Goal: Information Seeking & Learning: Check status

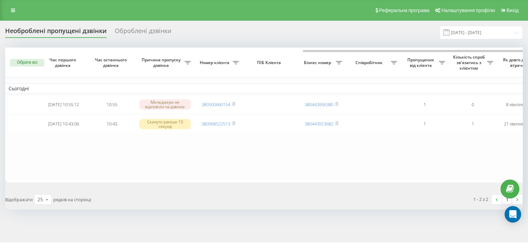
scroll to position [0, 170]
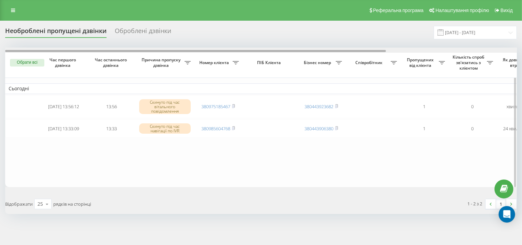
drag, startPoint x: 274, startPoint y: 50, endPoint x: 140, endPoint y: 57, distance: 134.7
click at [140, 57] on div "Обрати всі Час першого дзвінка Час останнього дзвінка Причина пропуску дзвінка …" at bounding box center [261, 116] width 512 height 139
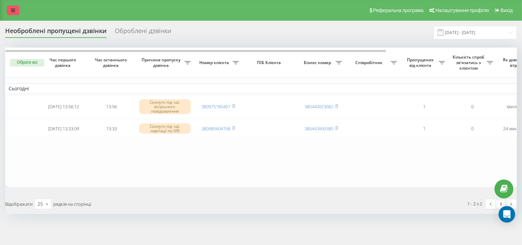
click at [13, 8] on link at bounding box center [13, 11] width 12 height 10
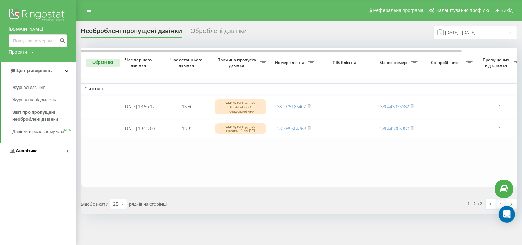
click at [43, 155] on link "Аналiтика" at bounding box center [38, 150] width 76 height 17
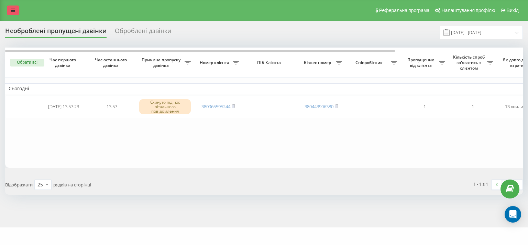
click at [10, 12] on link at bounding box center [13, 11] width 12 height 10
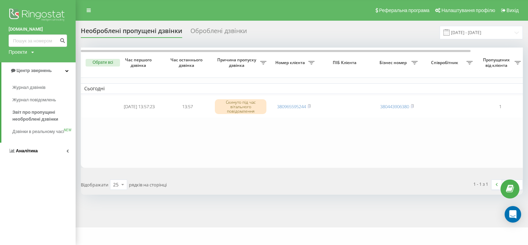
click at [26, 153] on span "Аналiтика" at bounding box center [27, 150] width 22 height 5
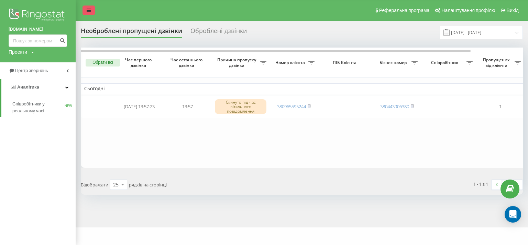
click at [84, 12] on link at bounding box center [89, 11] width 12 height 10
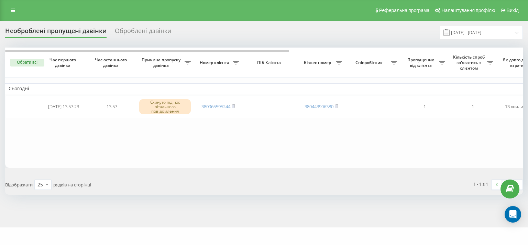
click at [12, 10] on icon at bounding box center [13, 10] width 4 height 5
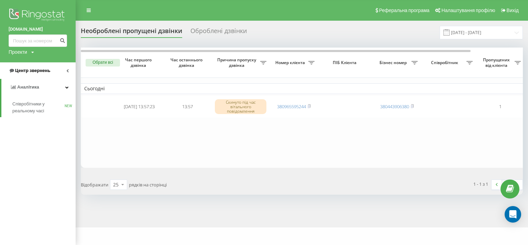
click at [46, 74] on span "Центр звернень" at bounding box center [30, 70] width 42 height 7
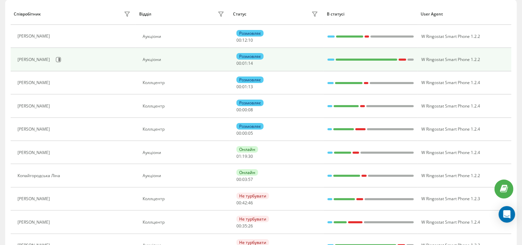
scroll to position [73, 0]
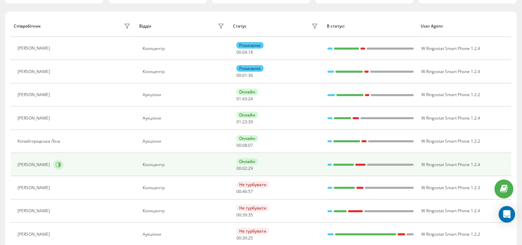
click at [61, 163] on icon at bounding box center [59, 165] width 6 height 6
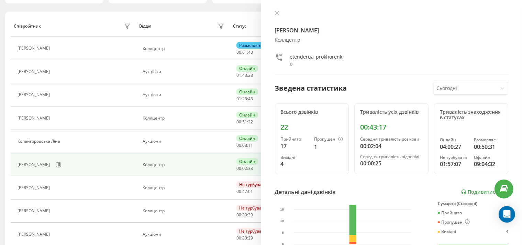
click at [281, 14] on div at bounding box center [392, 13] width 234 height 7
click at [277, 13] on icon at bounding box center [277, 13] width 4 height 4
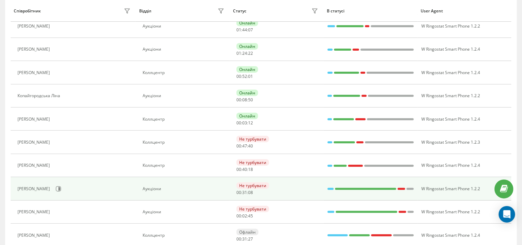
scroll to position [82, 0]
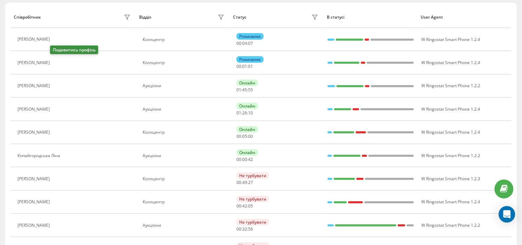
click at [57, 63] on icon at bounding box center [58, 62] width 2 height 3
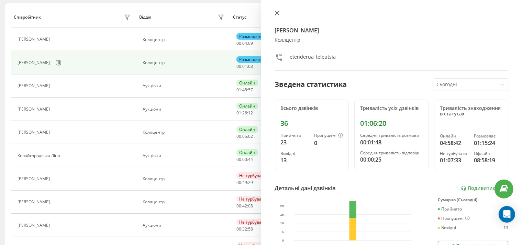
click at [276, 13] on icon at bounding box center [277, 13] width 4 height 4
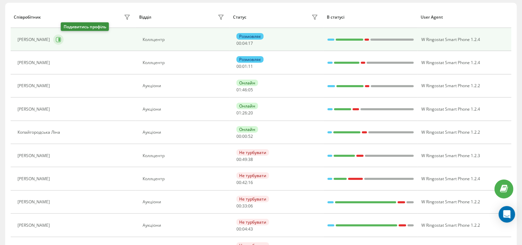
click at [64, 40] on button at bounding box center [58, 39] width 10 height 10
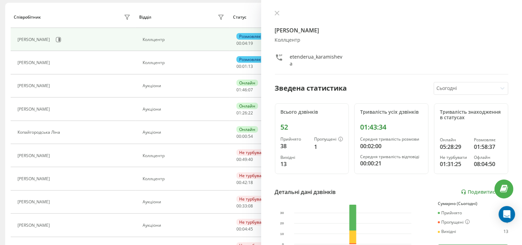
drag, startPoint x: 276, startPoint y: 15, endPoint x: 290, endPoint y: 2, distance: 19.0
click at [277, 13] on icon at bounding box center [277, 13] width 5 height 5
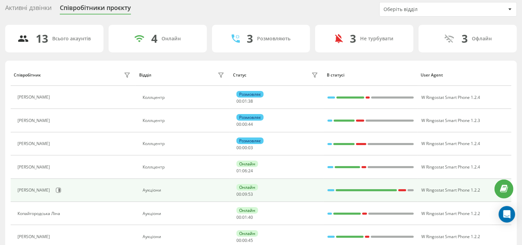
scroll to position [22, 0]
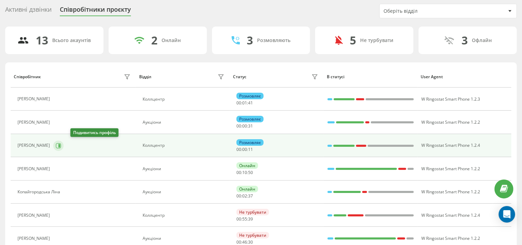
click at [61, 145] on icon at bounding box center [58, 145] width 5 height 5
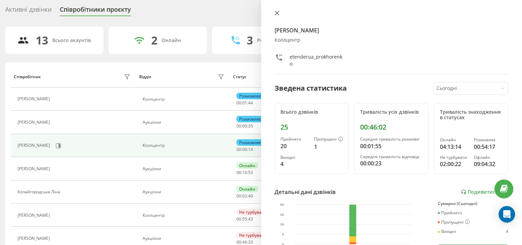
click at [275, 11] on icon at bounding box center [277, 13] width 5 height 5
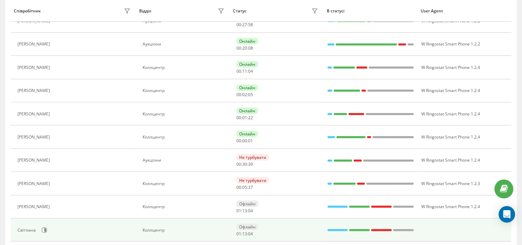
scroll to position [109, 0]
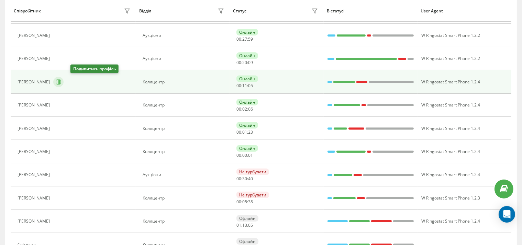
click at [60, 82] on icon at bounding box center [59, 81] width 2 height 3
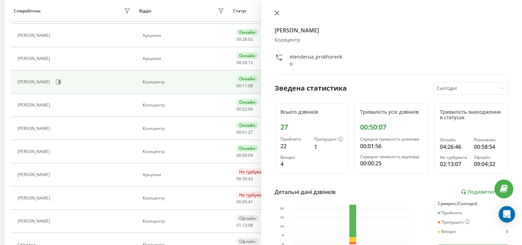
click at [276, 11] on button at bounding box center [277, 13] width 9 height 7
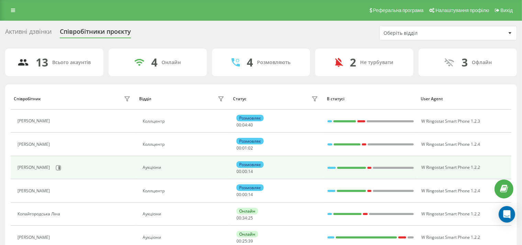
scroll to position [145, 0]
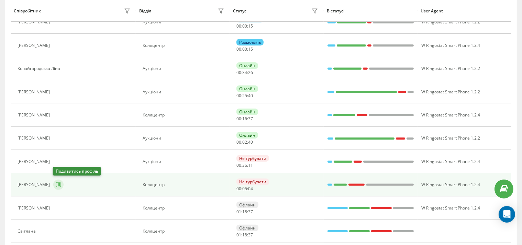
click at [57, 183] on icon at bounding box center [59, 185] width 6 height 6
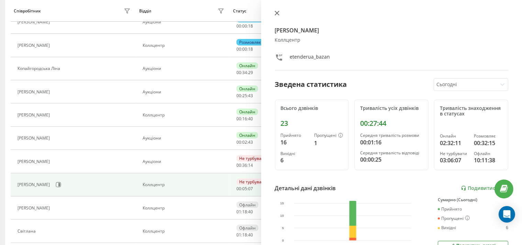
click at [276, 13] on icon at bounding box center [277, 13] width 4 height 4
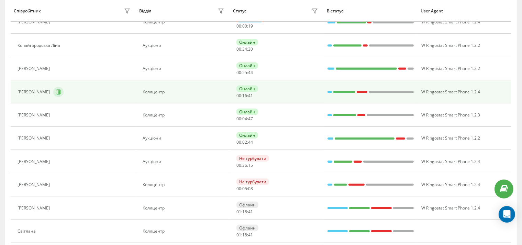
scroll to position [122, 0]
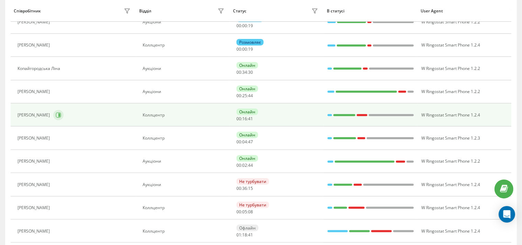
click at [61, 113] on icon at bounding box center [59, 115] width 6 height 6
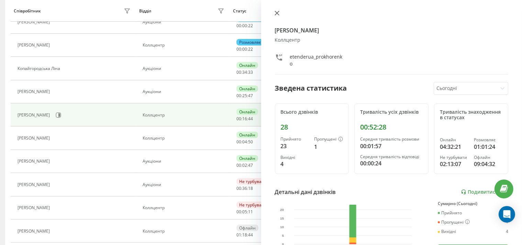
click at [274, 17] on button at bounding box center [277, 13] width 9 height 7
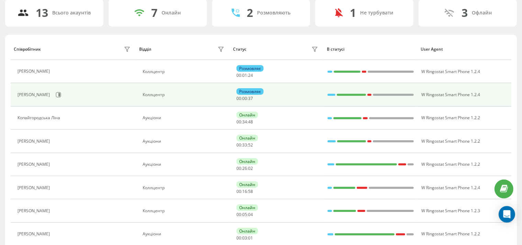
scroll to position [50, 0]
click at [64, 91] on button at bounding box center [58, 94] width 10 height 10
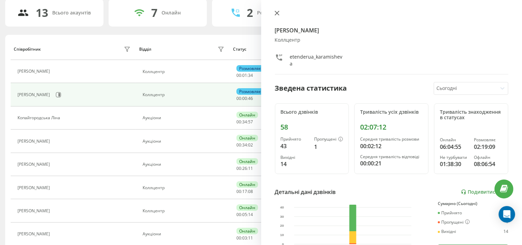
click at [277, 12] on icon at bounding box center [277, 13] width 5 height 5
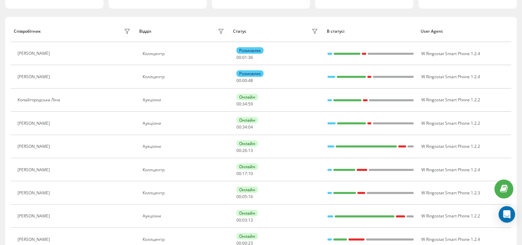
scroll to position [86, 0]
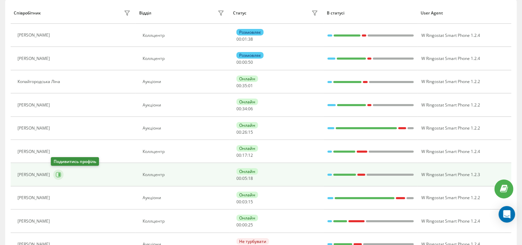
click at [56, 174] on icon at bounding box center [58, 174] width 5 height 5
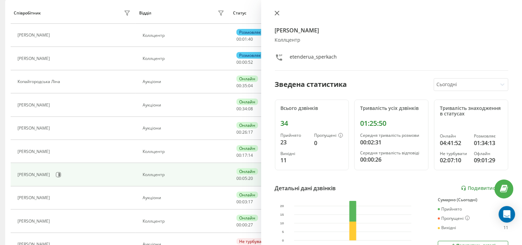
click at [276, 13] on icon at bounding box center [277, 13] width 5 height 5
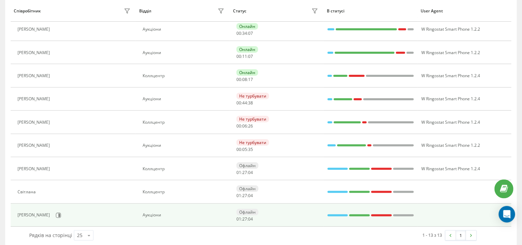
scroll to position [191, 0]
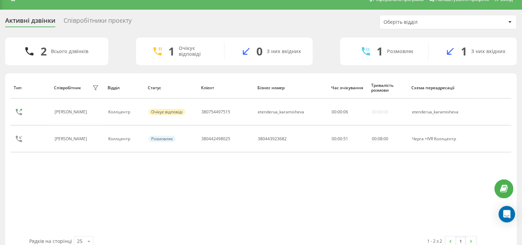
scroll to position [24, 0]
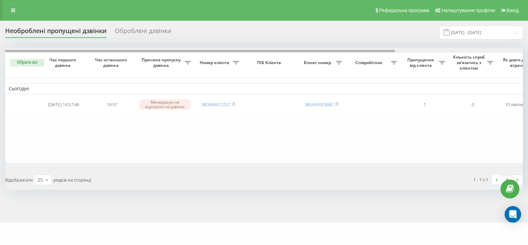
drag, startPoint x: 248, startPoint y: 52, endPoint x: 94, endPoint y: 56, distance: 153.8
click at [94, 56] on div "Обрати всі Час першого дзвінка Час останнього дзвінка Причина пропуску дзвінка …" at bounding box center [264, 104] width 518 height 115
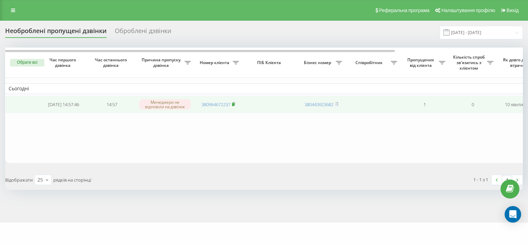
click at [234, 104] on rect at bounding box center [233, 104] width 2 height 3
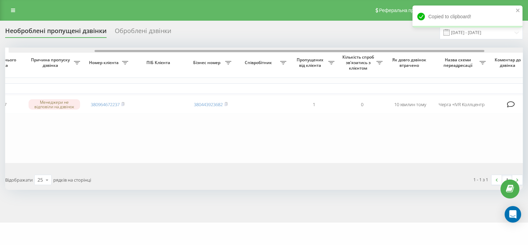
drag, startPoint x: 220, startPoint y: 50, endPoint x: 306, endPoint y: 55, distance: 86.1
click at [306, 55] on div "Обрати всі Час першого дзвінка Час останнього дзвінка Причина пропуску дзвінка …" at bounding box center [264, 104] width 518 height 115
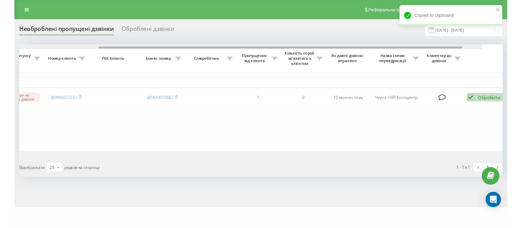
scroll to position [0, 170]
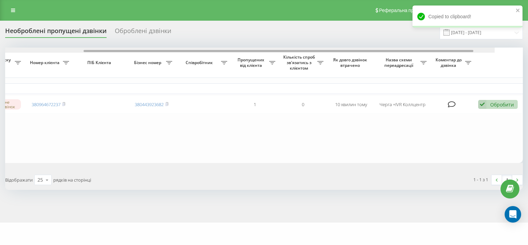
drag, startPoint x: 479, startPoint y: 51, endPoint x: 505, endPoint y: 63, distance: 28.6
click at [474, 52] on div at bounding box center [279, 51] width 390 height 2
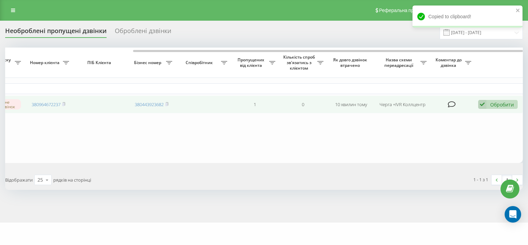
click at [478, 104] on icon at bounding box center [482, 104] width 8 height 9
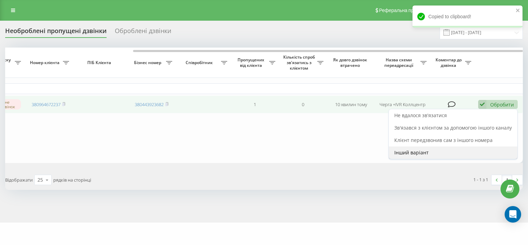
click at [417, 151] on span "Інший варіант" at bounding box center [411, 152] width 34 height 7
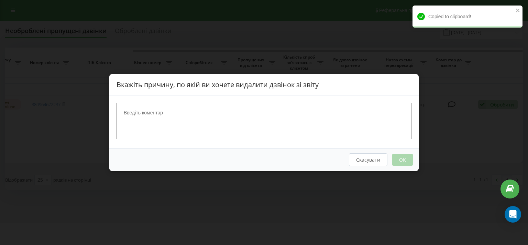
click at [250, 128] on textarea at bounding box center [264, 120] width 295 height 36
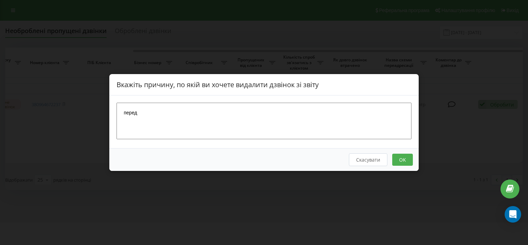
type textarea "перед"
click at [398, 157] on button "OK" at bounding box center [402, 159] width 21 height 12
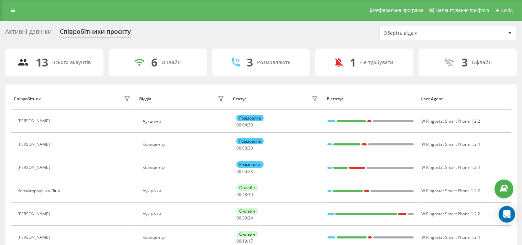
click at [330, 42] on div "Активні дзвінки Співробітники проєкту Оберіть відділ 13 Всього акаунтів 6 Онлай…" at bounding box center [261, 228] width 512 height 405
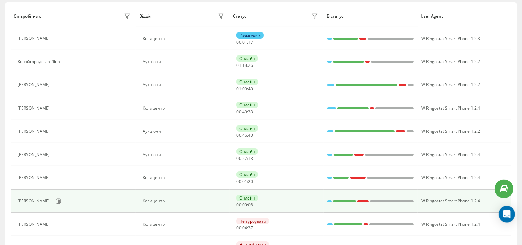
scroll to position [145, 0]
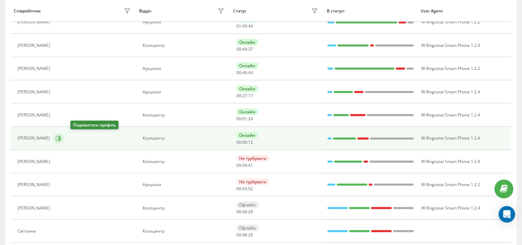
click at [61, 137] on icon at bounding box center [58, 137] width 5 height 5
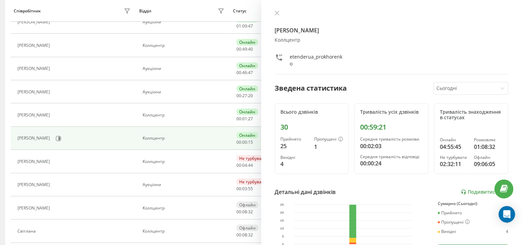
scroll to position [119, 0]
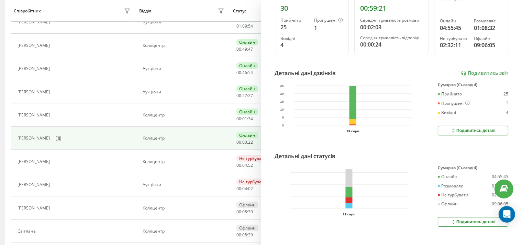
click at [442, 147] on div "[PERSON_NAME] Коллцентр etenderua_prokhorenko Зведена статистика Сьогодні Всьог…" at bounding box center [391, 122] width 261 height 245
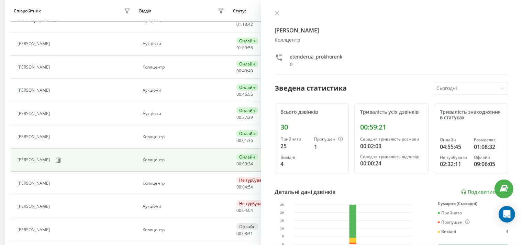
scroll to position [109, 0]
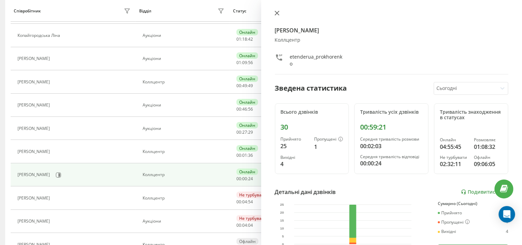
click at [276, 15] on icon at bounding box center [277, 13] width 5 height 5
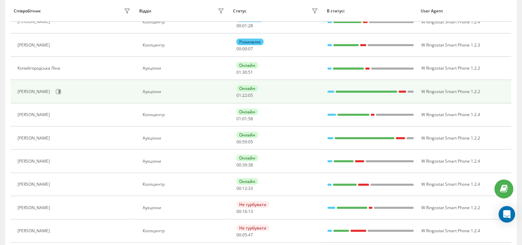
scroll to position [63, 0]
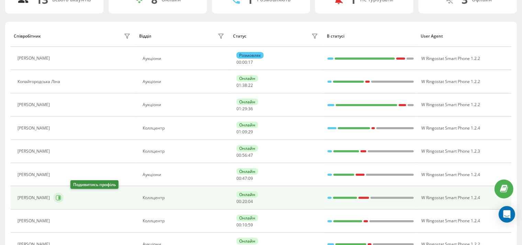
click at [60, 196] on icon at bounding box center [59, 197] width 2 height 3
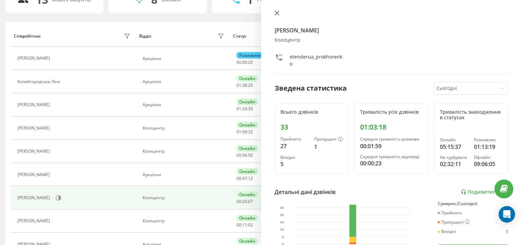
click at [277, 14] on icon at bounding box center [277, 13] width 4 height 4
